Goal: Find specific page/section: Find specific page/section

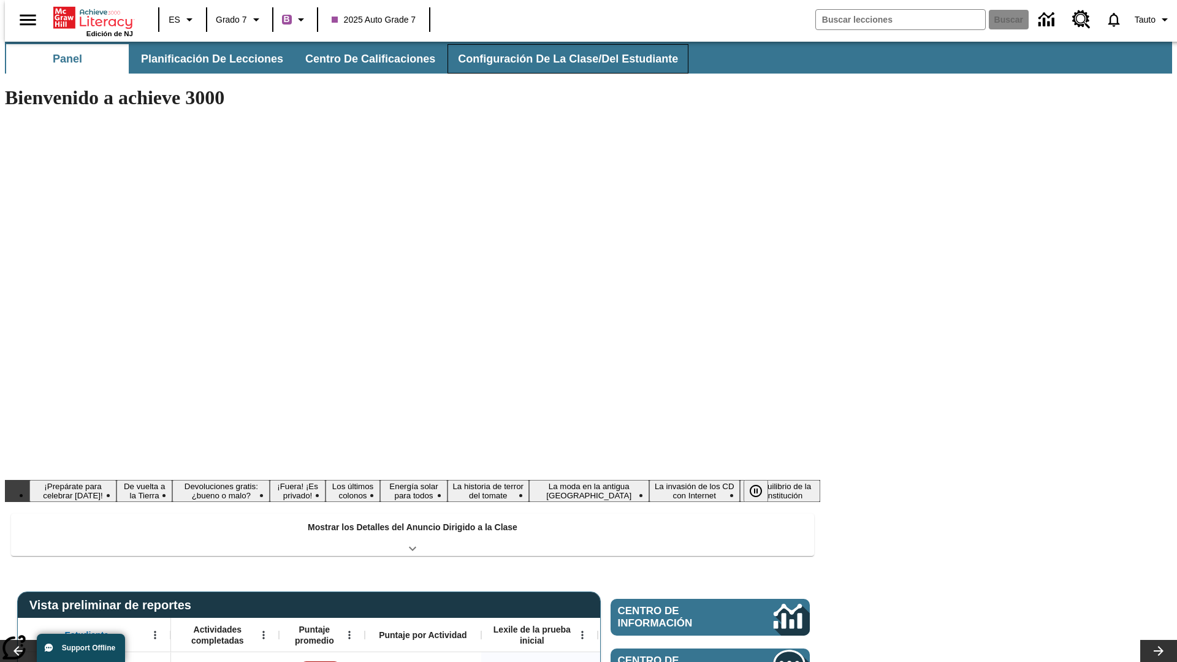
click at [555, 59] on button "Configuración de la clase/del estudiante" at bounding box center [568, 58] width 241 height 29
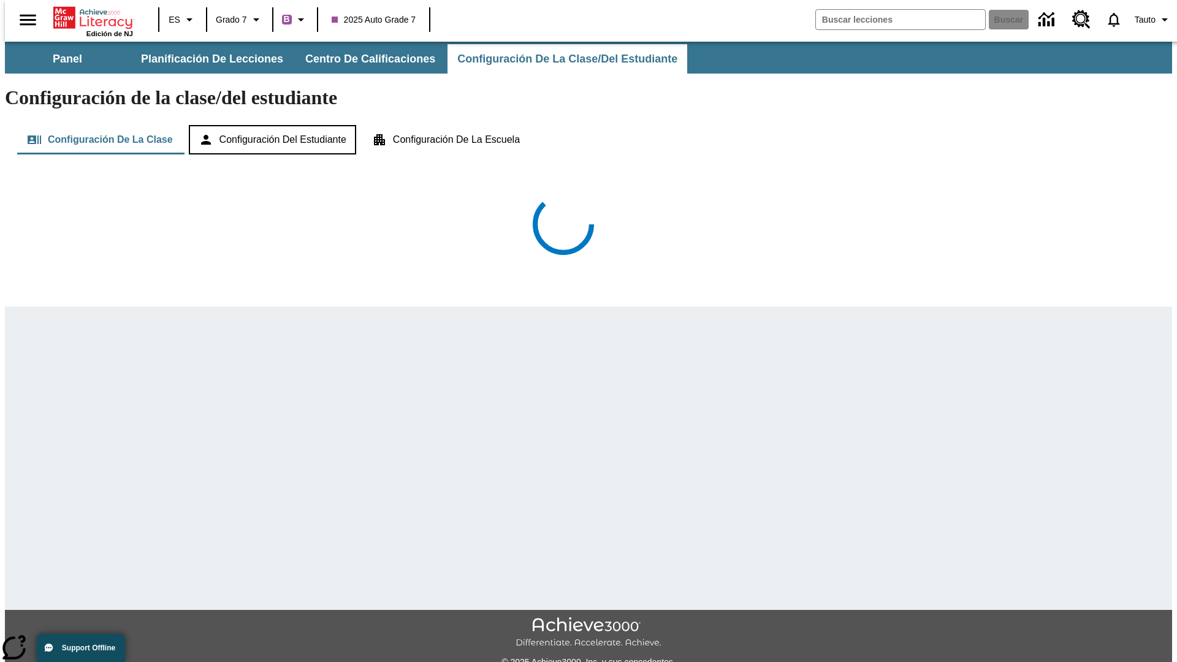
click at [273, 125] on button "Configuración del estudiante" at bounding box center [272, 139] width 167 height 29
